Goal: Check status

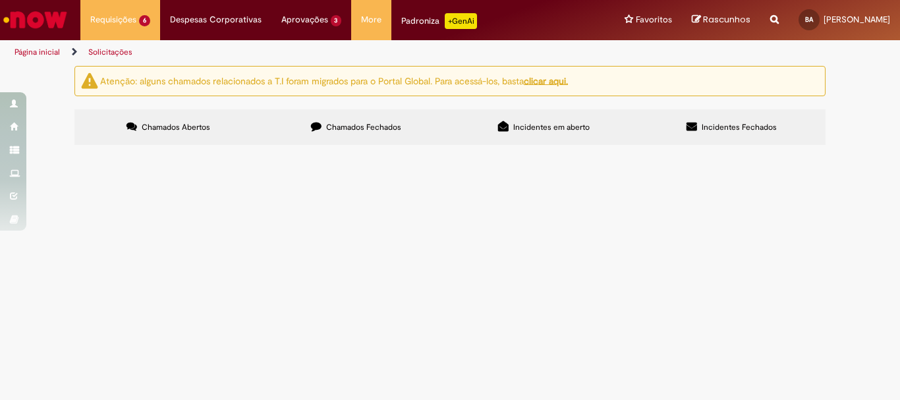
click at [0, 0] on span "R13453694" at bounding box center [0, 0] width 0 height 0
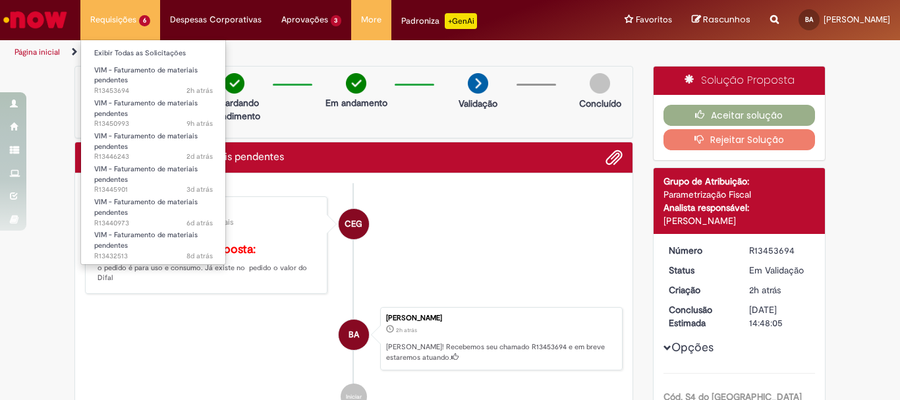
click at [121, 27] on li "Requisições 6 Exibir Todas as Solicitações VIM - Faturamento de materiais pende…" at bounding box center [120, 20] width 80 height 40
click at [127, 53] on link "Exibir Todas as Solicitações" at bounding box center [153, 53] width 145 height 14
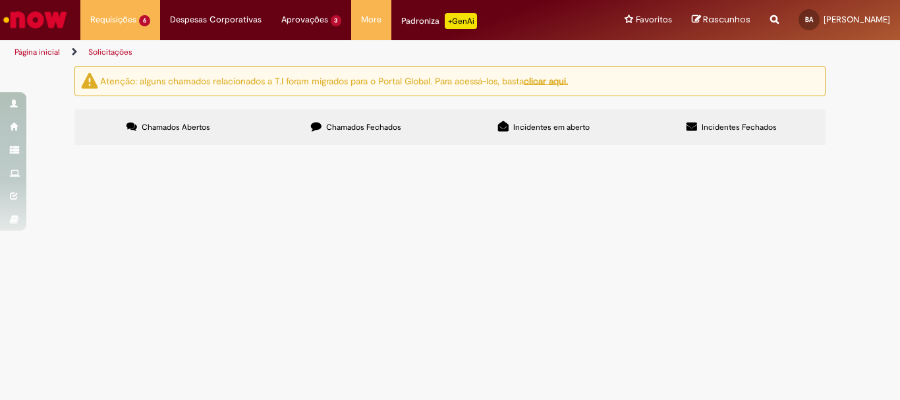
click at [368, 122] on span "Chamados Fechados" at bounding box center [363, 127] width 75 height 11
click at [0, 0] on span "R13416789" at bounding box center [0, 0] width 0 height 0
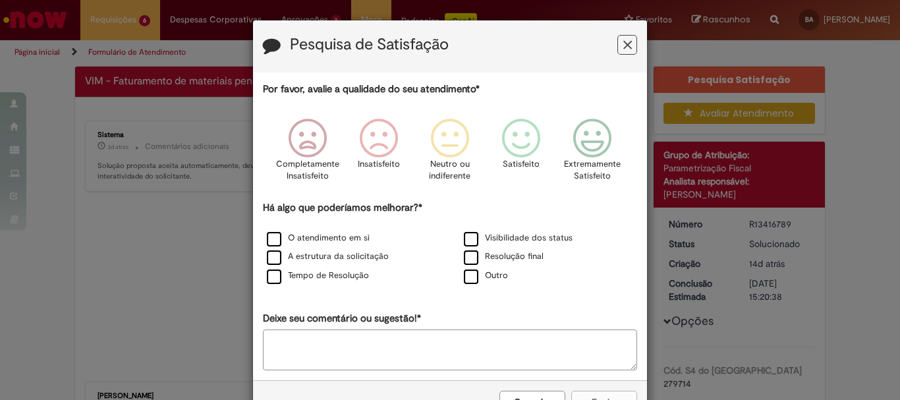
click at [624, 44] on icon "Feedback" at bounding box center [627, 45] width 9 height 14
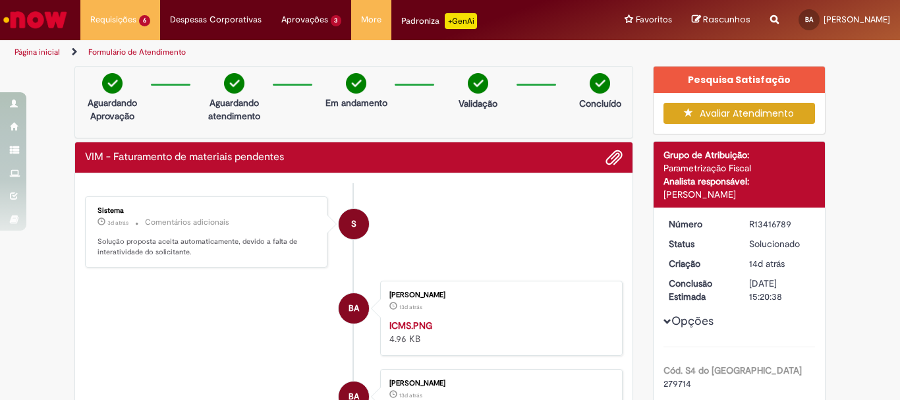
scroll to position [263, 0]
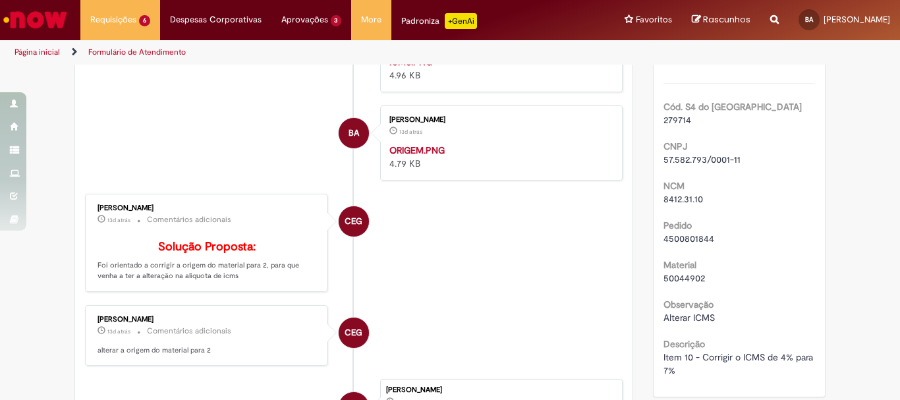
click at [690, 238] on span "4500801844" at bounding box center [688, 239] width 51 height 12
copy span "4500801844"
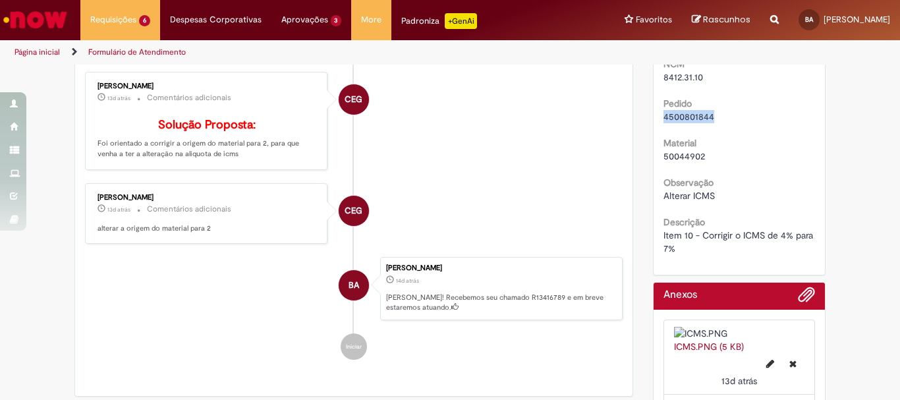
scroll to position [395, 0]
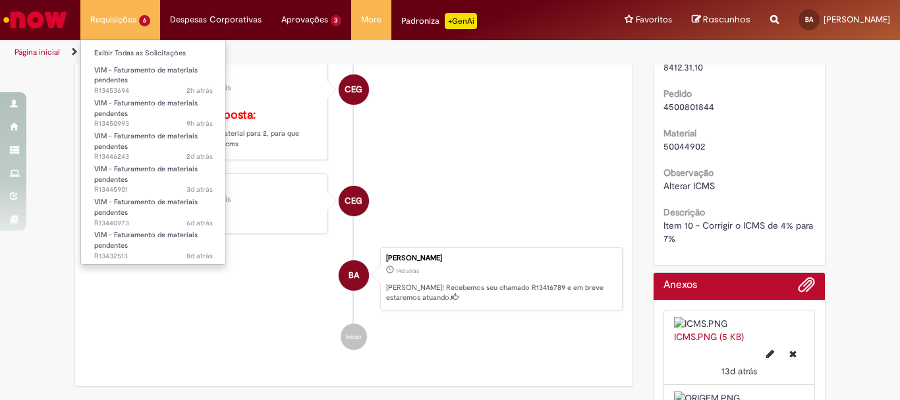
click at [140, 16] on li "Requisições 6 Exibir Todas as Solicitações VIM - Faturamento de materiais pende…" at bounding box center [120, 20] width 80 height 40
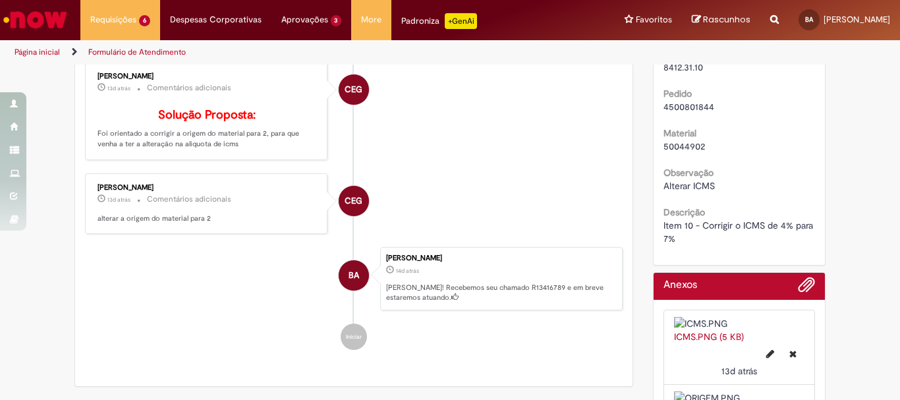
click at [283, 49] on li "BA [PERSON_NAME] 13d atrás 13 dias atrás ORIGEM.PNG 4.79 KB" at bounding box center [353, 11] width 537 height 75
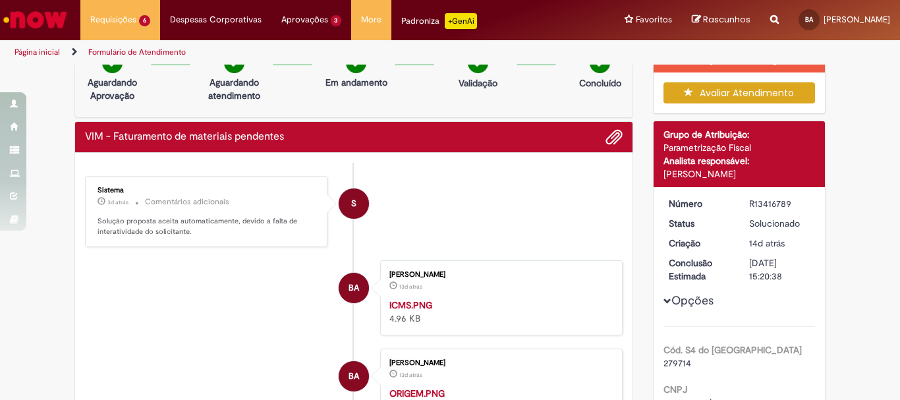
scroll to position [0, 0]
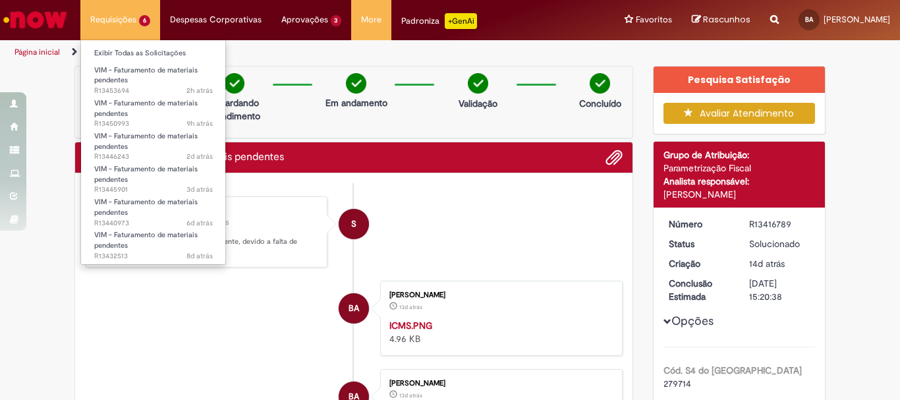
click at [121, 24] on li "Requisições 6 Exibir Todas as Solicitações VIM - Faturamento de materiais pende…" at bounding box center [120, 20] width 80 height 40
click at [130, 54] on link "Exibir Todas as Solicitações" at bounding box center [153, 53] width 145 height 14
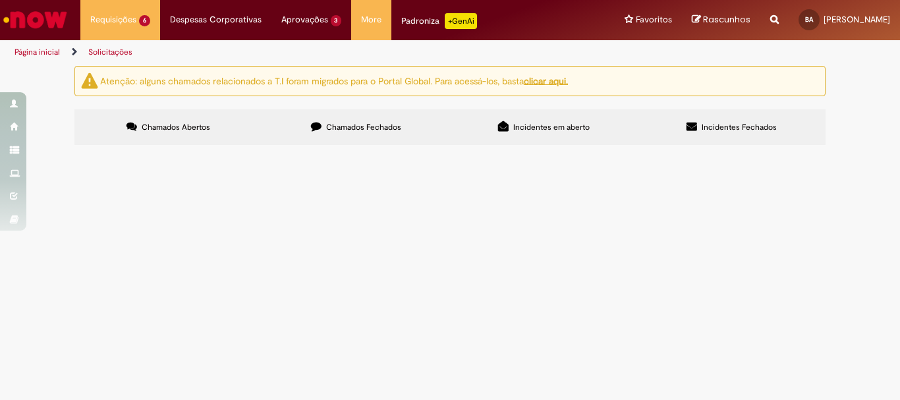
scroll to position [85, 0]
click at [0, 0] on span "R13432513" at bounding box center [0, 0] width 0 height 0
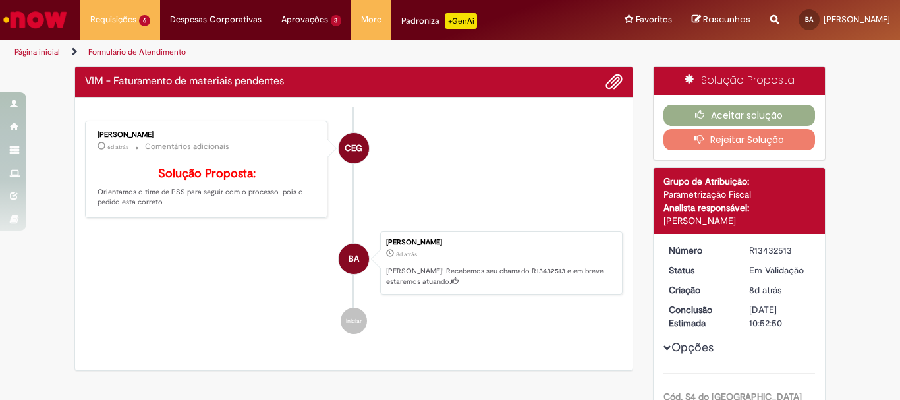
click at [115, 315] on ul "CEG [PERSON_NAME] 6d atrás 6 dias atrás Comentários adicionais Solução Proposta…" at bounding box center [353, 227] width 537 height 240
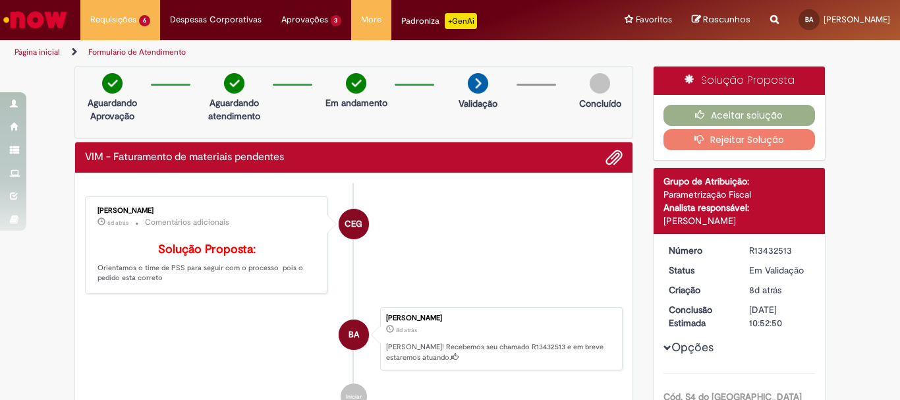
click at [747, 139] on button "Rejeitar Solução" at bounding box center [739, 139] width 152 height 21
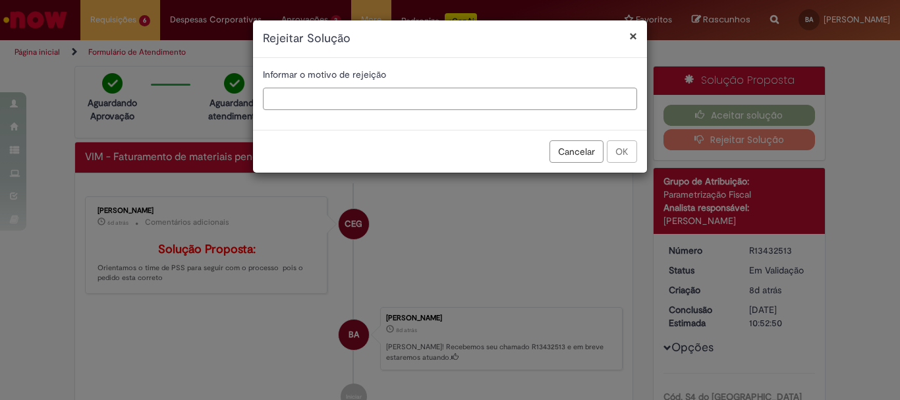
click at [392, 99] on input "text" at bounding box center [450, 99] width 374 height 22
type input "*"
type input "**********"
click at [627, 147] on button "OK" at bounding box center [622, 151] width 30 height 22
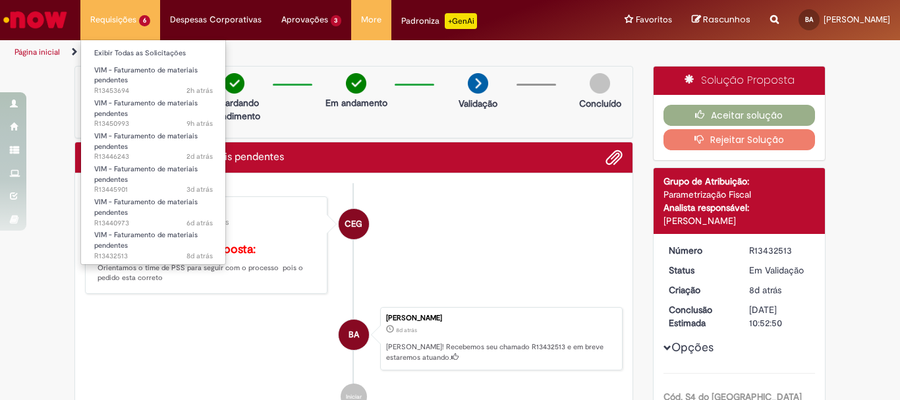
click at [155, 26] on li "Requisições 6 Exibir Todas as Solicitações VIM - Faturamento de materiais pende…" at bounding box center [120, 20] width 80 height 40
click at [141, 53] on link "Exibir Todas as Solicitações" at bounding box center [153, 53] width 145 height 14
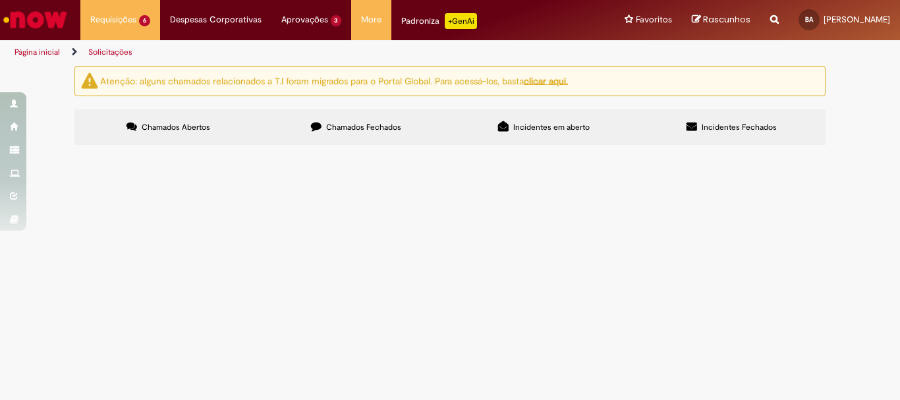
scroll to position [85, 0]
drag, startPoint x: 115, startPoint y: 142, endPoint x: 114, endPoint y: 148, distance: 6.6
click at [0, 0] on span "R13453694" at bounding box center [0, 0] width 0 height 0
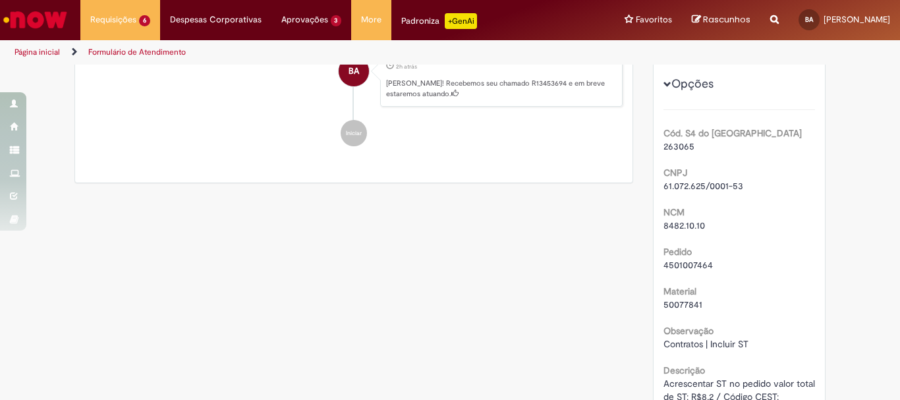
scroll to position [329, 0]
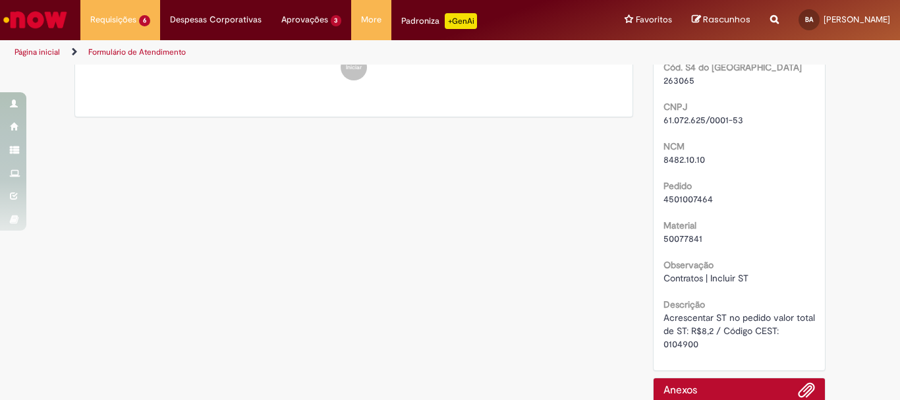
click at [699, 201] on span "4501007464" at bounding box center [687, 199] width 49 height 12
copy span "4501007464"
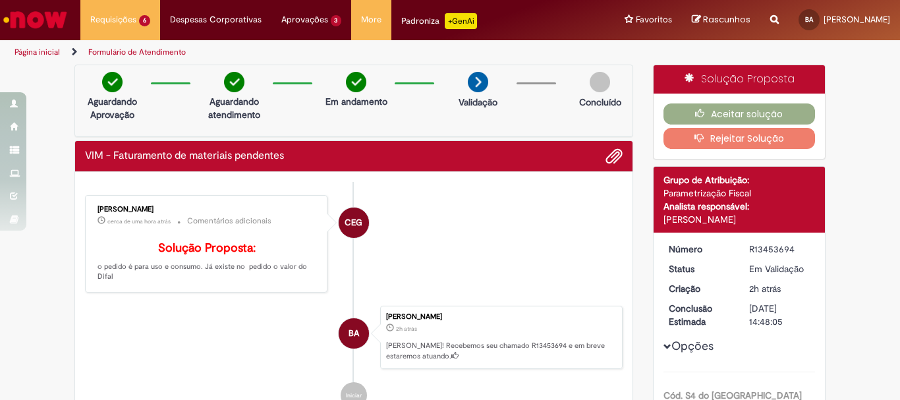
scroll to position [0, 0]
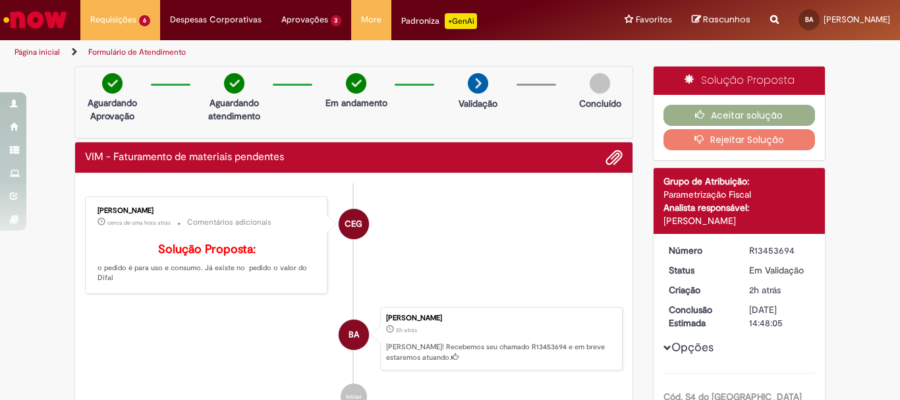
click at [719, 143] on button "Rejeitar Solução" at bounding box center [739, 139] width 152 height 21
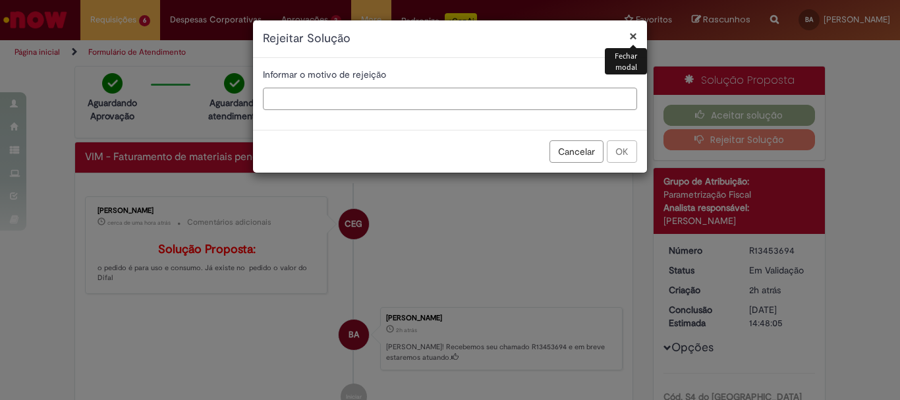
click at [429, 104] on input "text" at bounding box center [450, 99] width 374 height 22
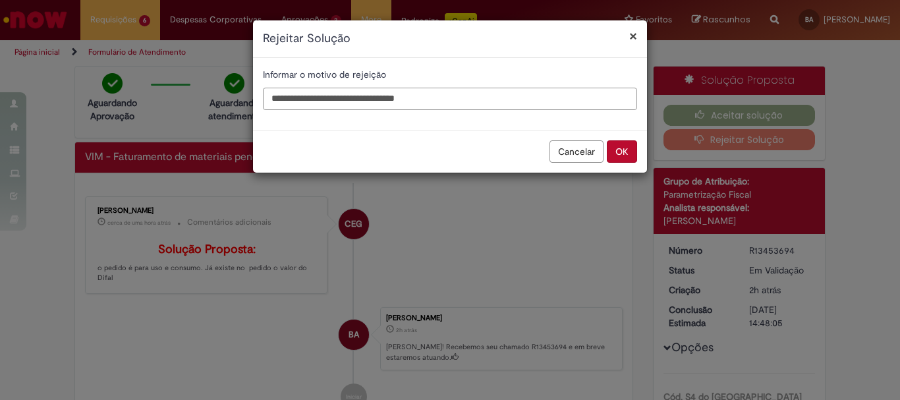
type input "**********"
